Goal: Information Seeking & Learning: Learn about a topic

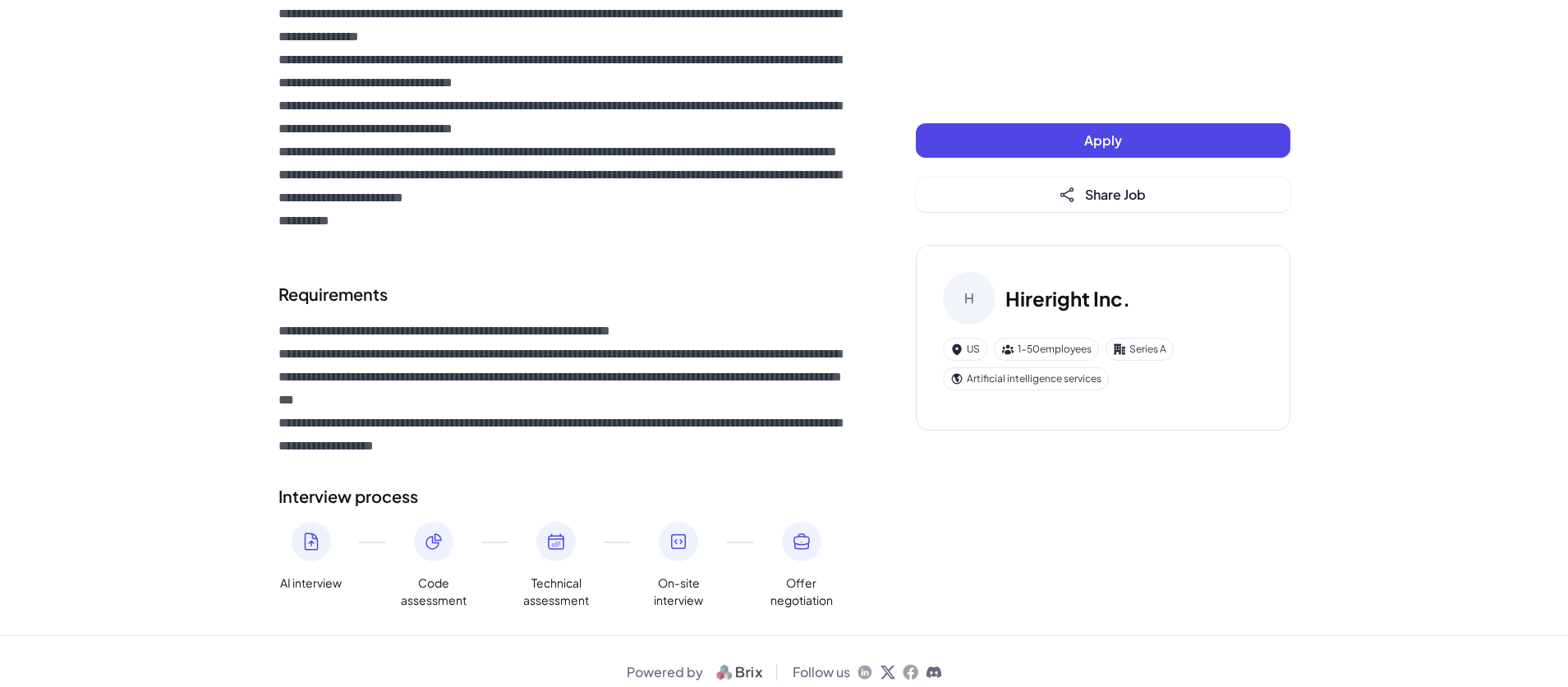
scroll to position [634, 0]
